Goal: Browse casually: Explore the website without a specific task or goal

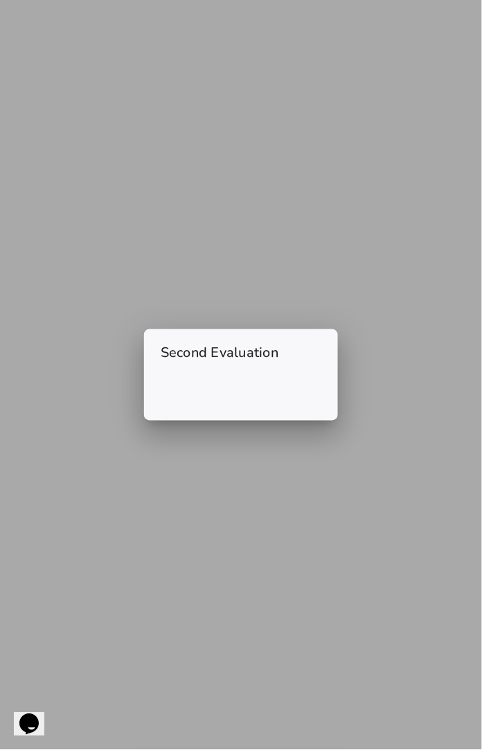
click at [226, 353] on h2 "Second Evaluation" at bounding box center [241, 349] width 194 height 41
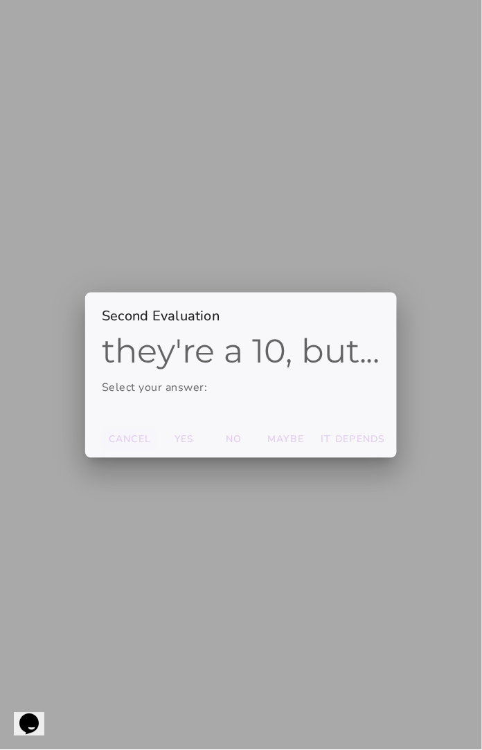
click at [0, 0] on slot "Cancel" at bounding box center [0, 0] width 0 height 0
